Goal: Transaction & Acquisition: Purchase product/service

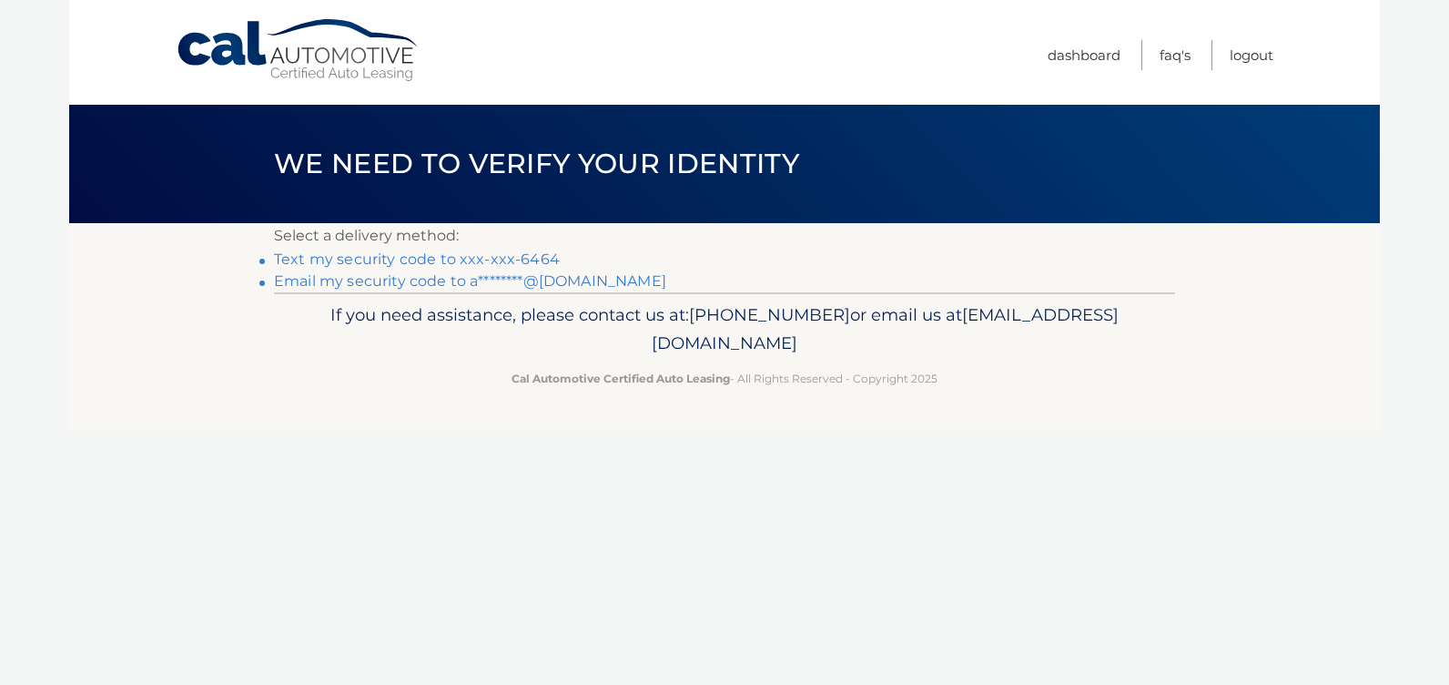
click at [402, 257] on link "Text my security code to xxx-xxx-6464" at bounding box center [417, 258] width 286 height 17
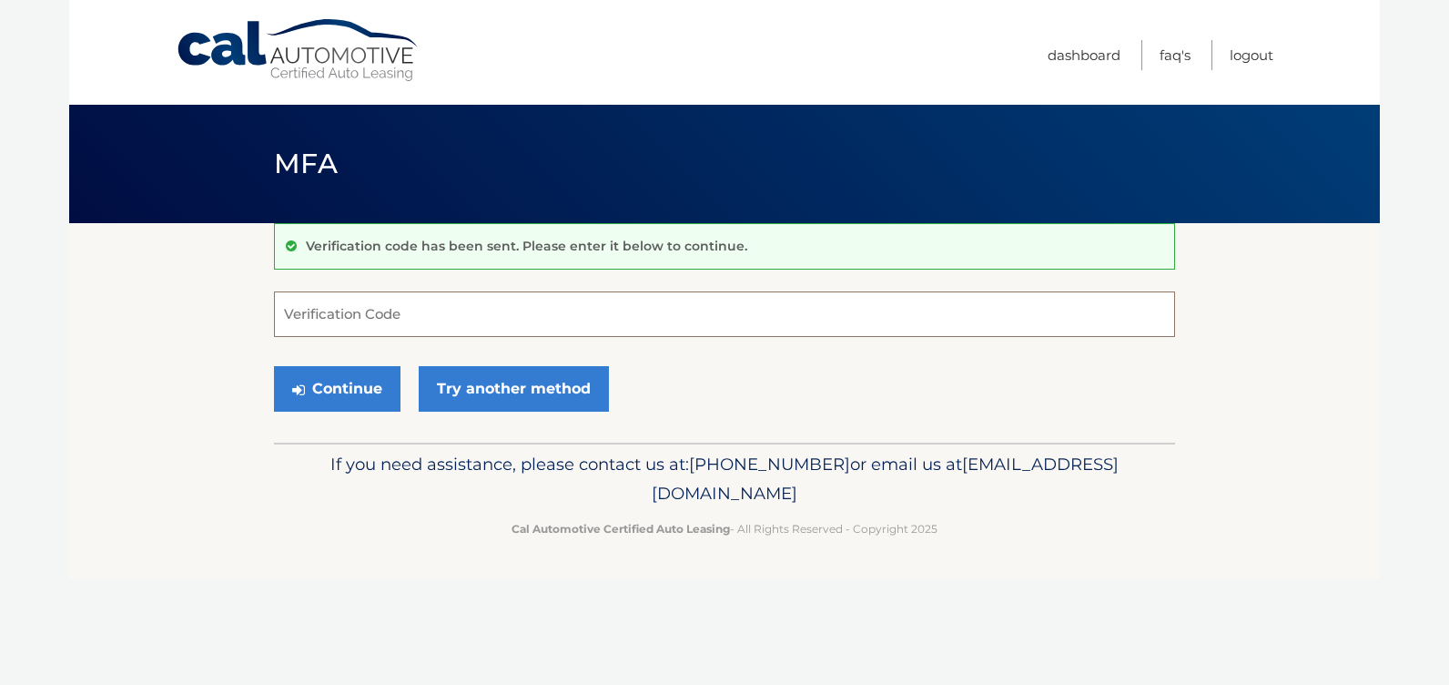
click at [366, 309] on input "Verification Code" at bounding box center [724, 314] width 901 height 46
type input "192996"
click at [188, 303] on section "Verification code has been sent. Please enter it below to continue. 192996 Veri…" at bounding box center [724, 332] width 1311 height 219
click at [350, 385] on button "Continue" at bounding box center [337, 389] width 127 height 46
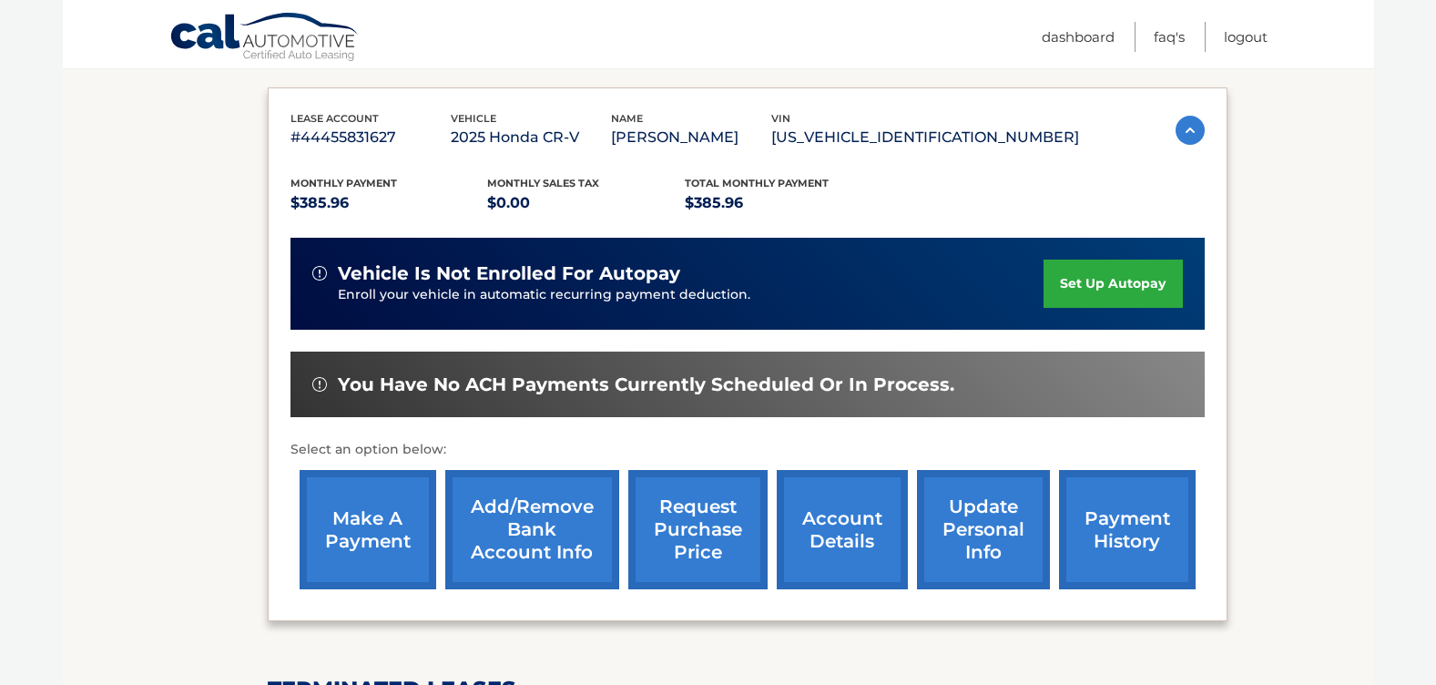
scroll to position [303, 0]
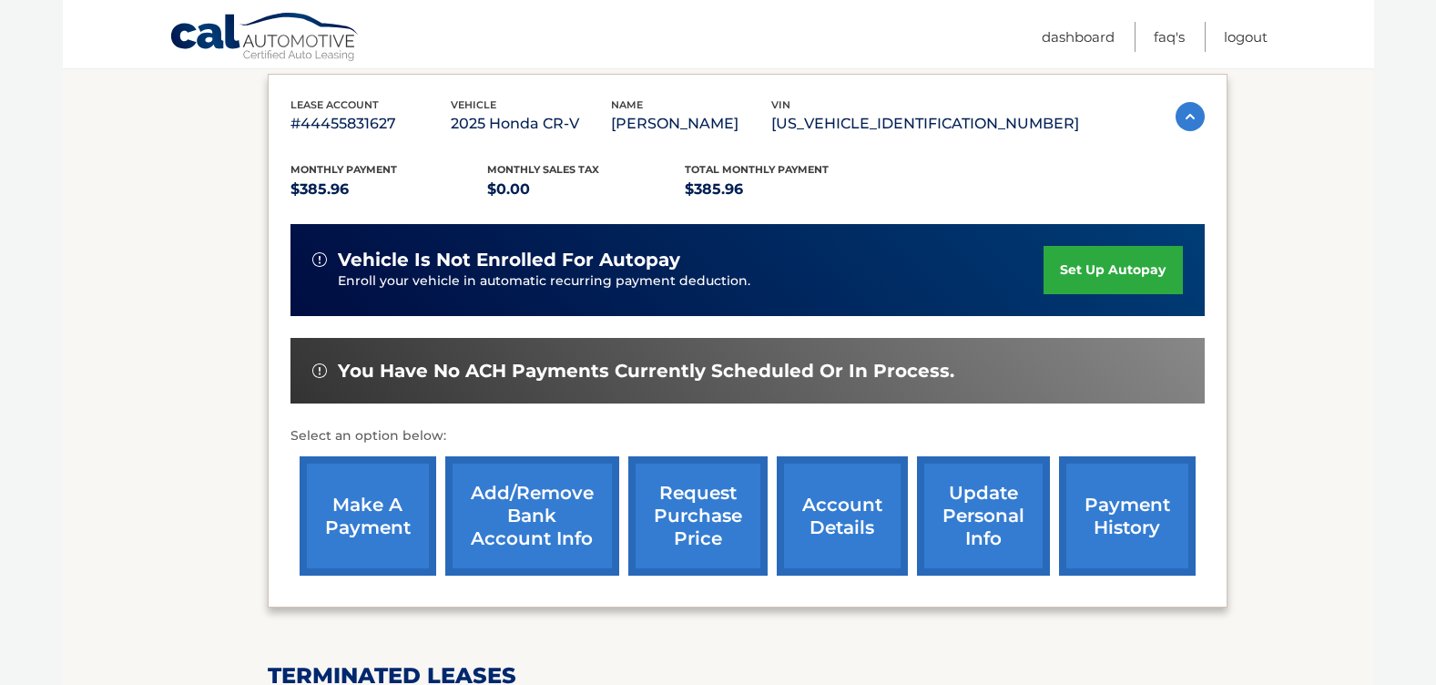
click at [371, 500] on link "make a payment" at bounding box center [368, 515] width 137 height 119
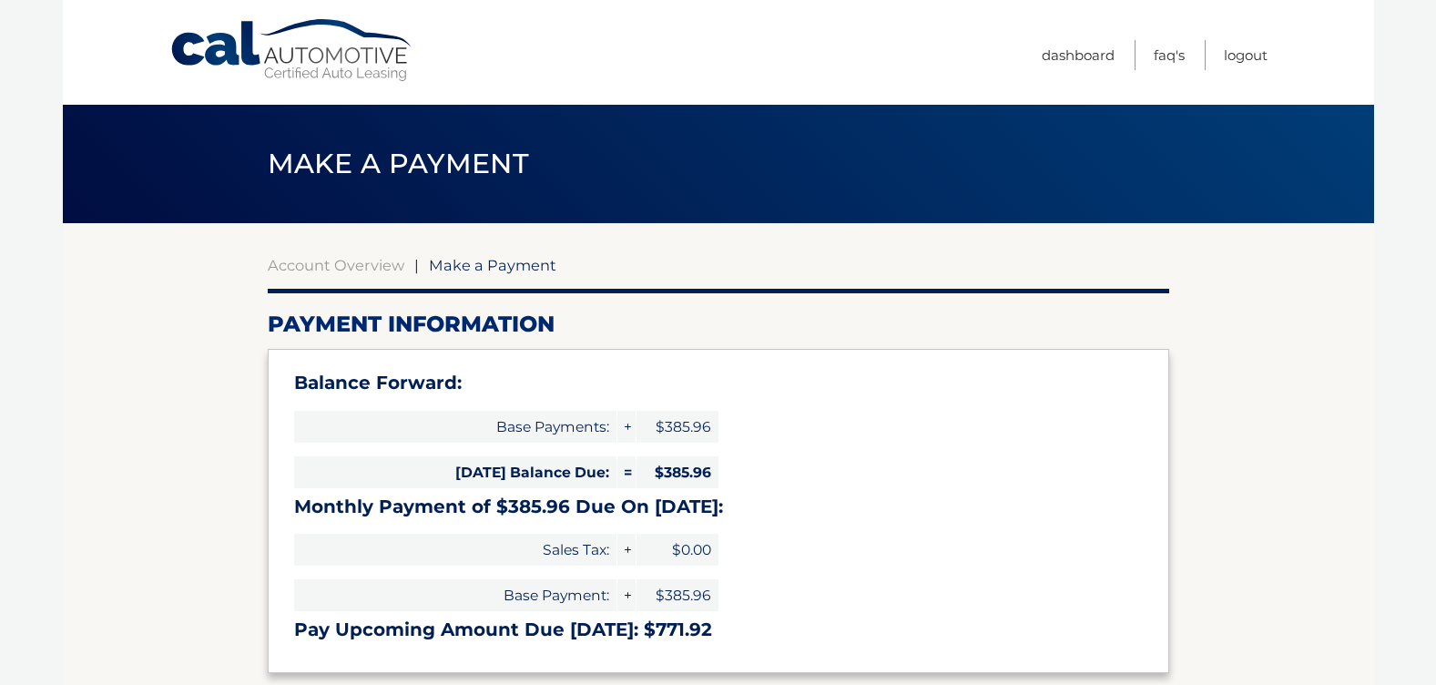
select select "Zjc2MDJiYWMtNzIyYS00OGY3LWE2MDgtNzE3OTI4NGY1ZmY1"
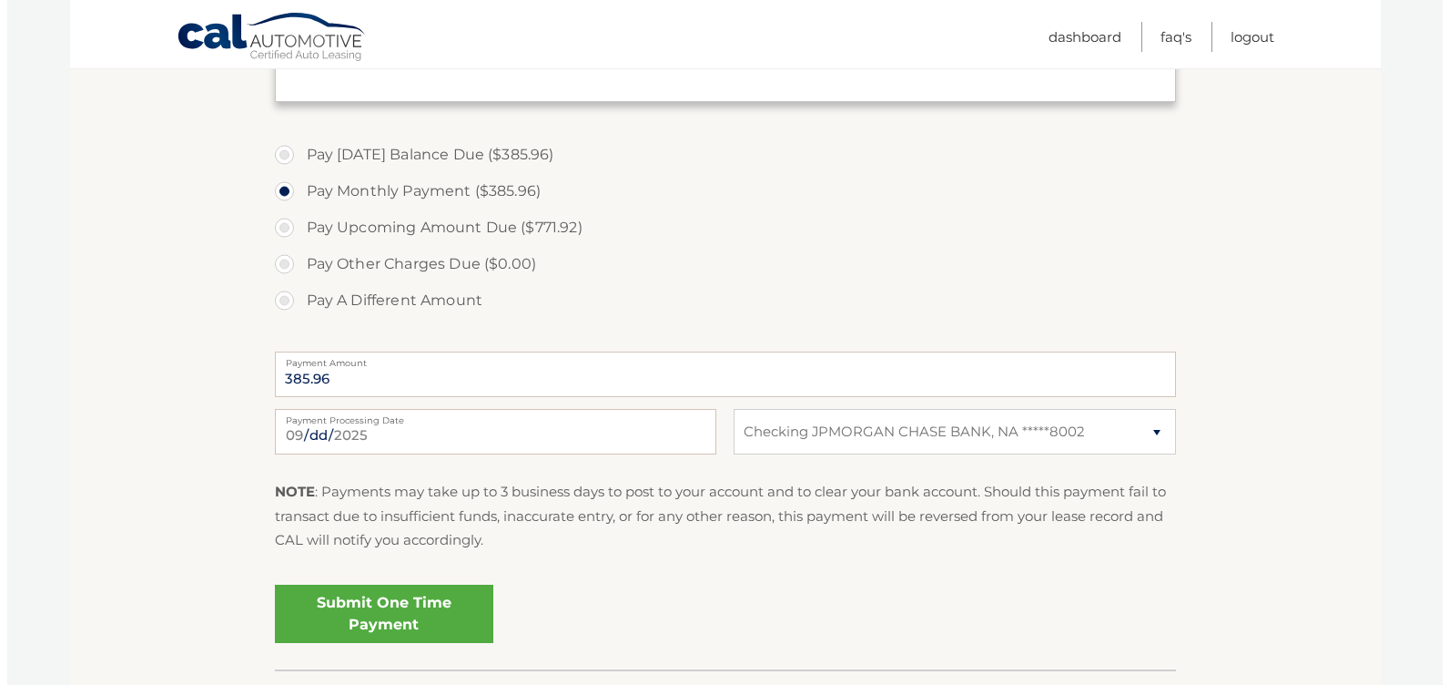
scroll to position [576, 0]
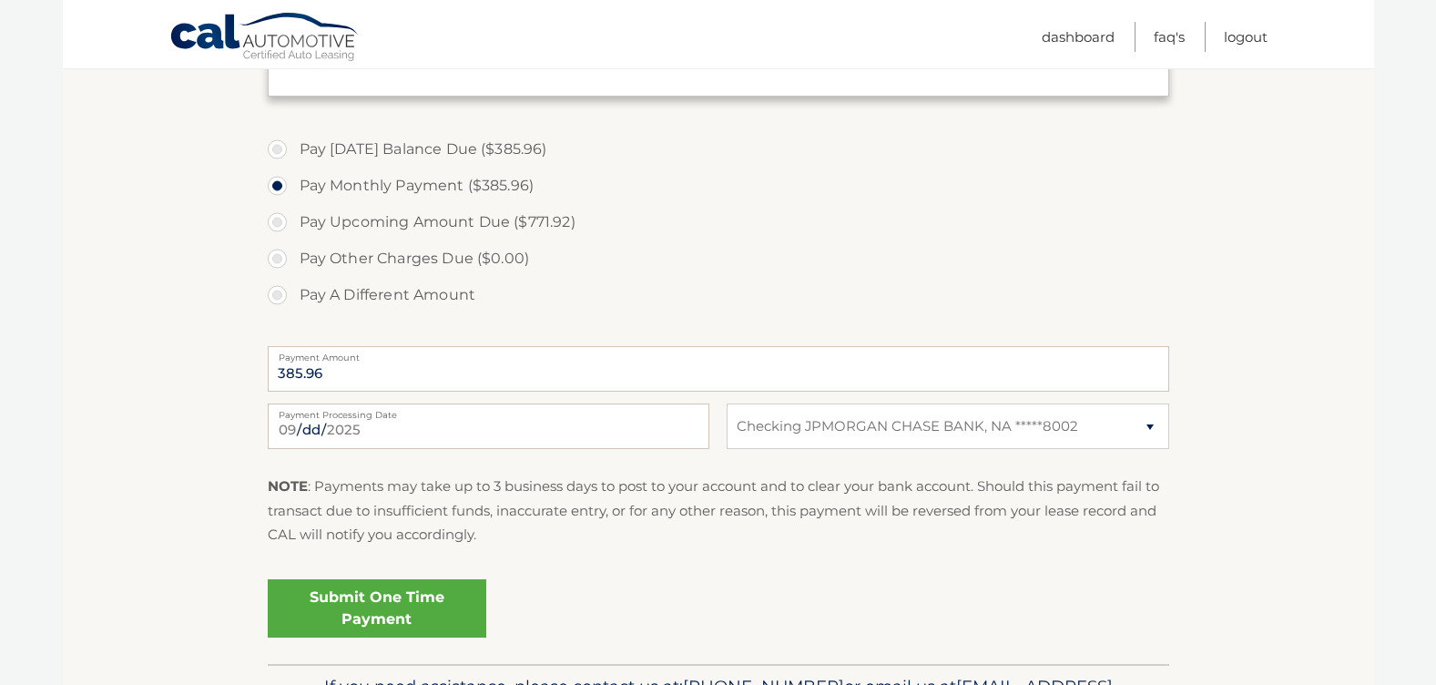
click at [351, 613] on link "Submit One Time Payment" at bounding box center [377, 608] width 218 height 58
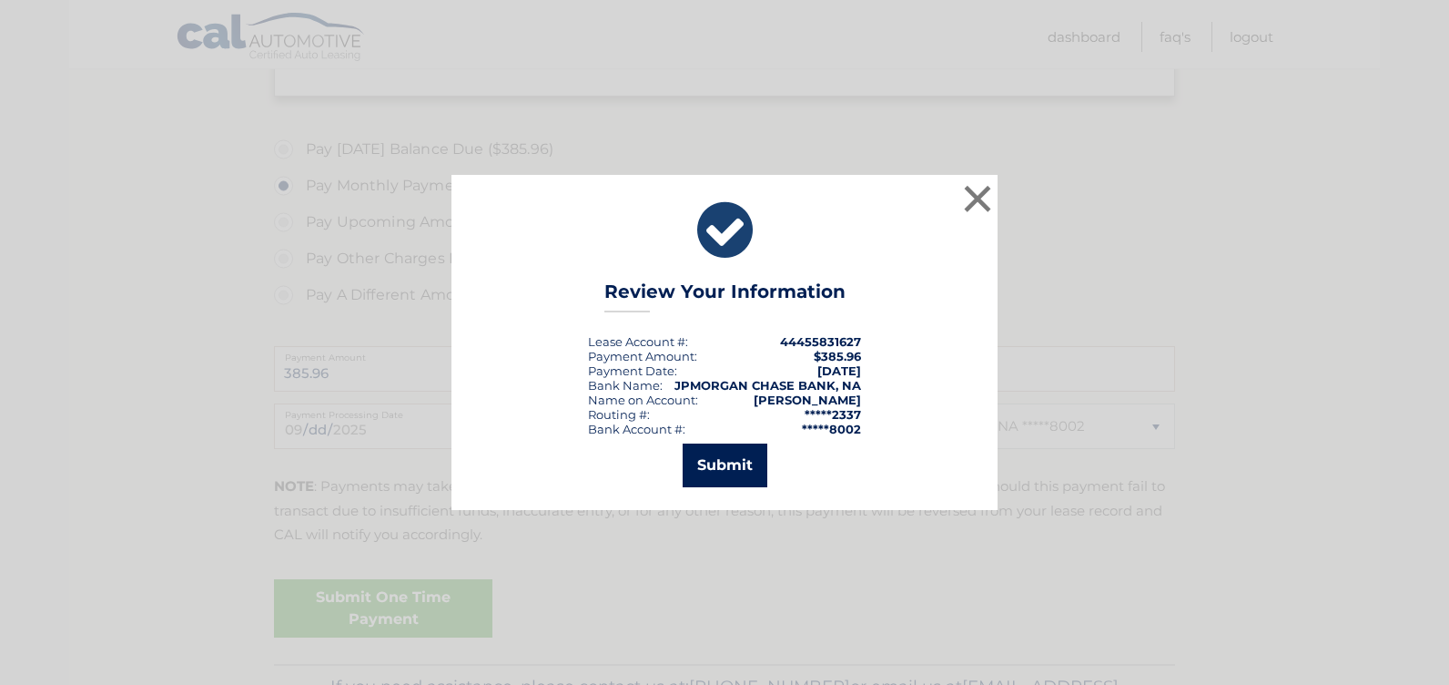
click at [725, 458] on button "Submit" at bounding box center [725, 465] width 85 height 44
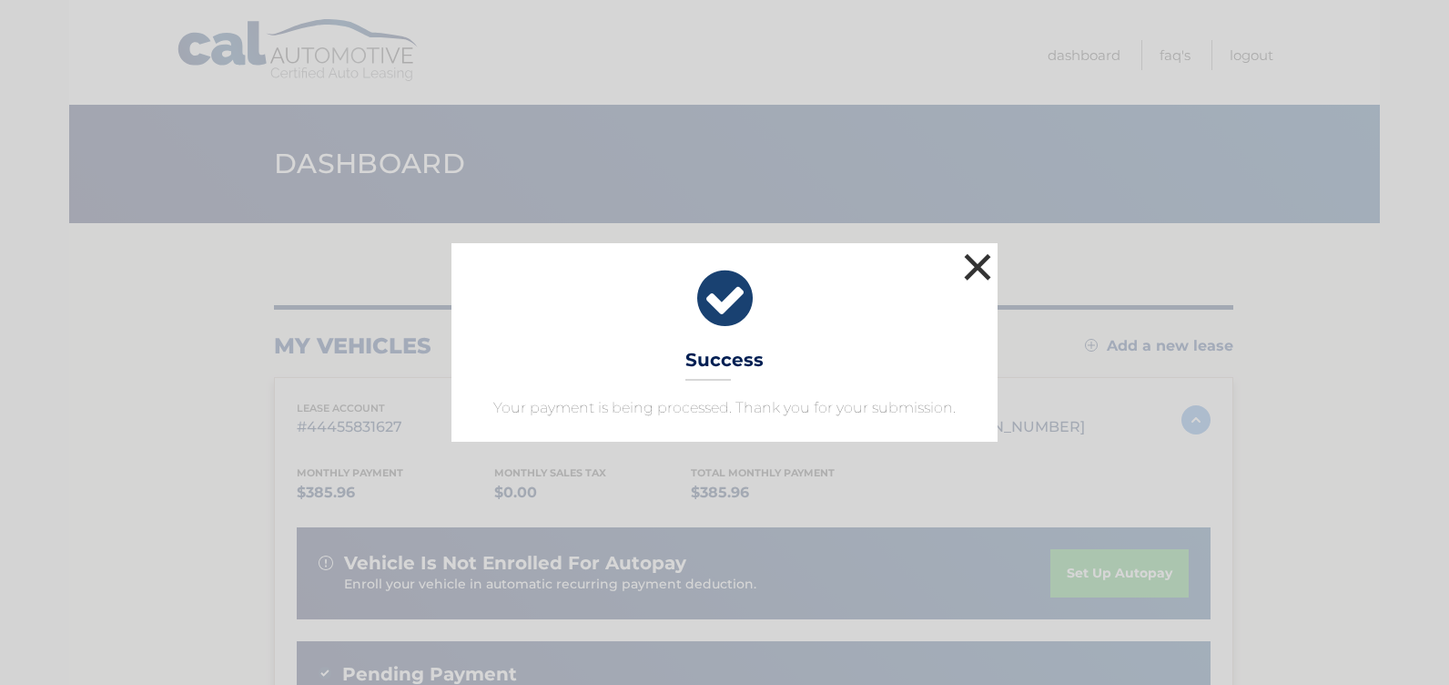
click at [979, 258] on button "×" at bounding box center [978, 267] width 36 height 36
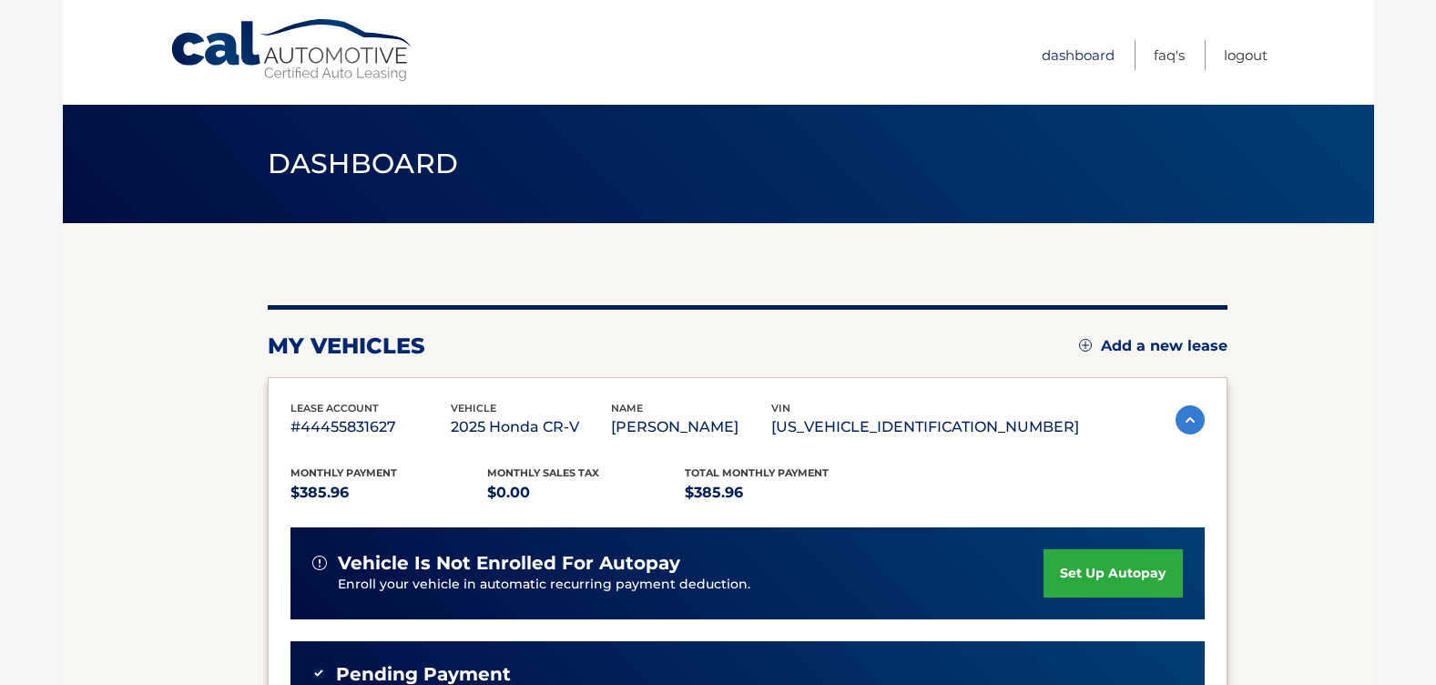
click at [1052, 49] on link "Dashboard" at bounding box center [1077, 55] width 73 height 30
click at [1071, 51] on link "Dashboard" at bounding box center [1077, 55] width 73 height 30
click at [1246, 56] on link "Logout" at bounding box center [1246, 55] width 44 height 30
